Goal: Check status

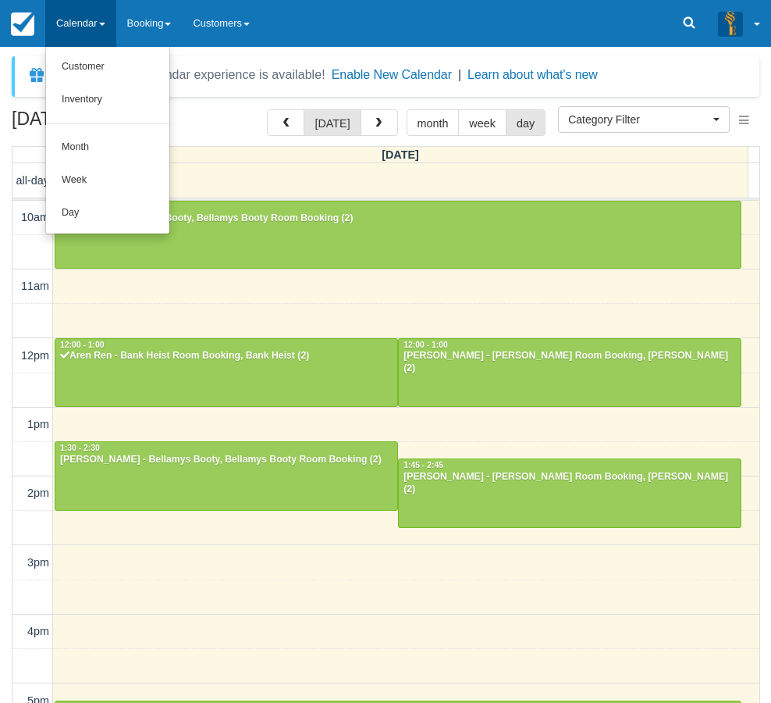
select select
click at [103, 216] on link "Day" at bounding box center [107, 213] width 123 height 33
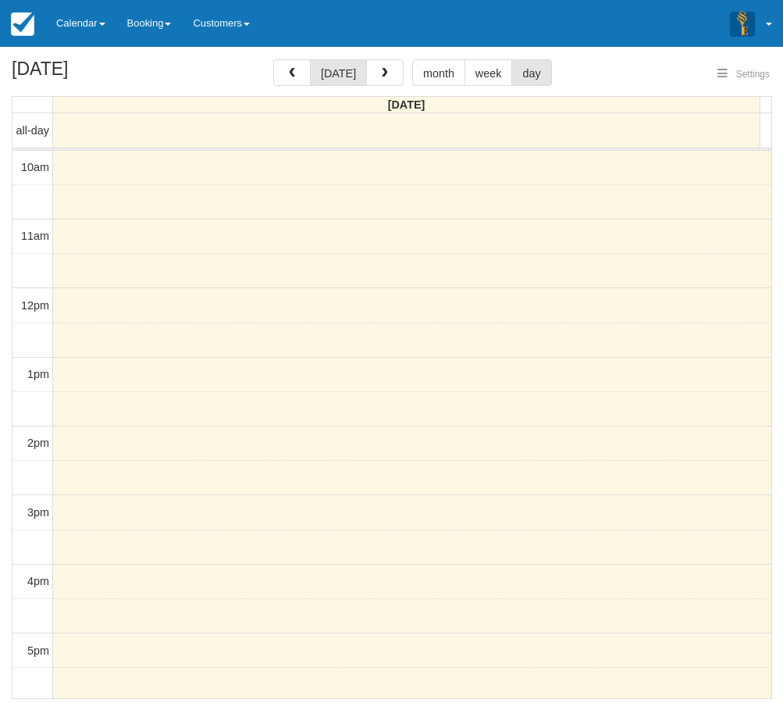
select select
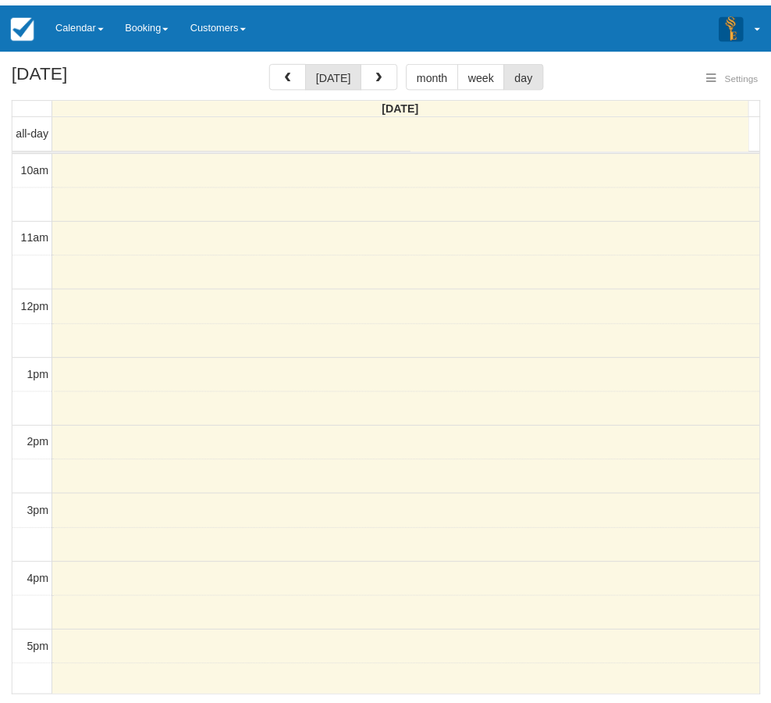
scroll to position [208, 0]
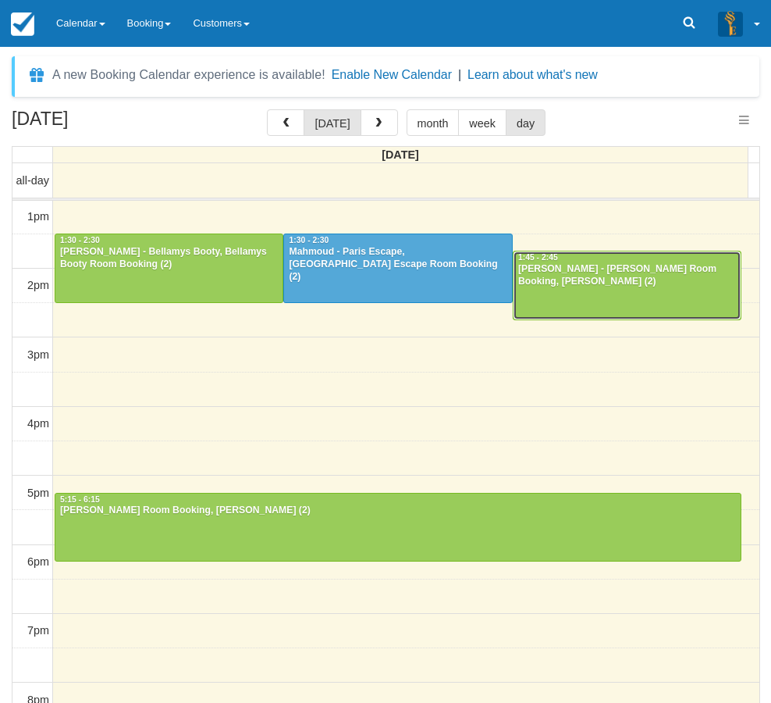
select select
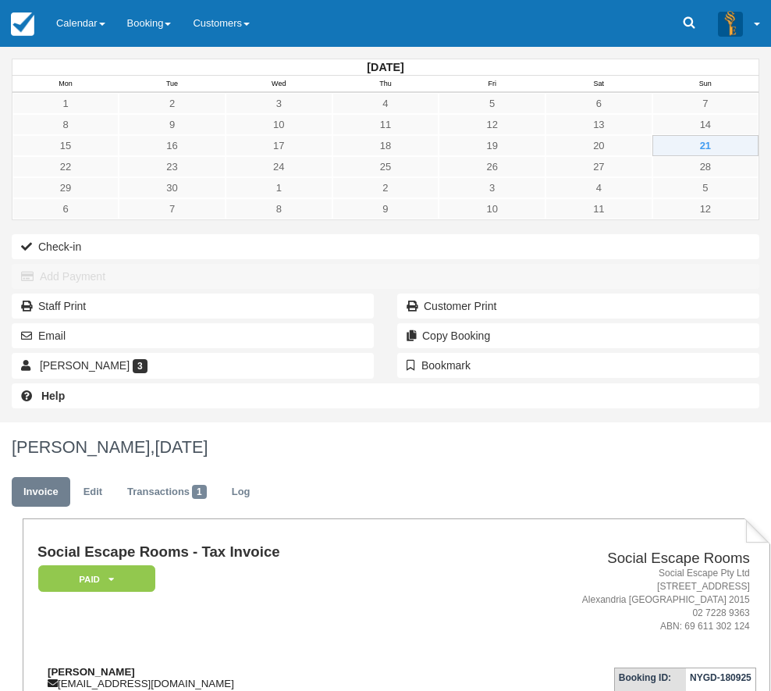
click at [135, 666] on strong "[PERSON_NAME]" at bounding box center [91, 672] width 87 height 12
drag, startPoint x: 255, startPoint y: 297, endPoint x: 285, endPoint y: 297, distance: 29.7
click at [135, 666] on strong "[PERSON_NAME]" at bounding box center [91, 672] width 87 height 12
copy strong "[PERSON_NAME]"
click at [1, 422] on div "[DATE] Mon Tue Wed Thu Fri Sat Sun 1 2 3 4 5 6 7 8 9 10 11 12 13 14 15 16 17 18…" at bounding box center [385, 235] width 771 height 376
